Goal: Task Accomplishment & Management: Manage account settings

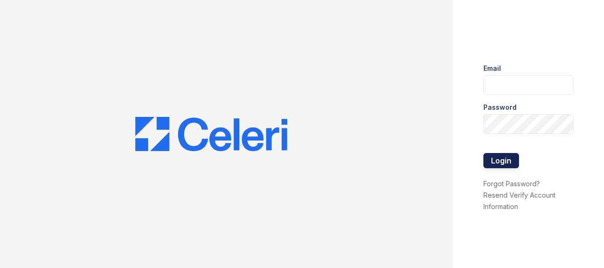
type input "Kschwartz@trinity-pm.com"
click at [500, 157] on button "Login" at bounding box center [502, 160] width 36 height 15
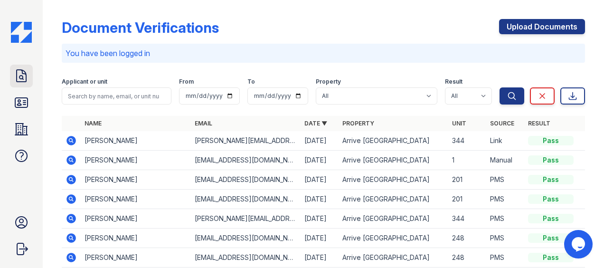
click at [24, 81] on icon at bounding box center [21, 75] width 15 height 15
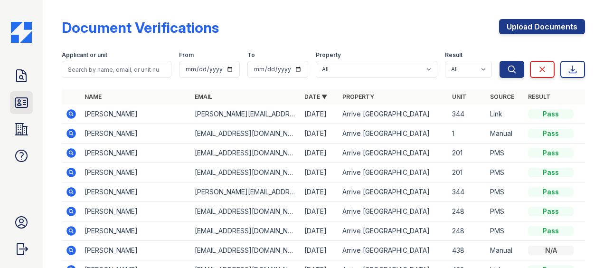
click at [21, 97] on icon at bounding box center [21, 102] width 15 height 15
